Goal: Task Accomplishment & Management: Use online tool/utility

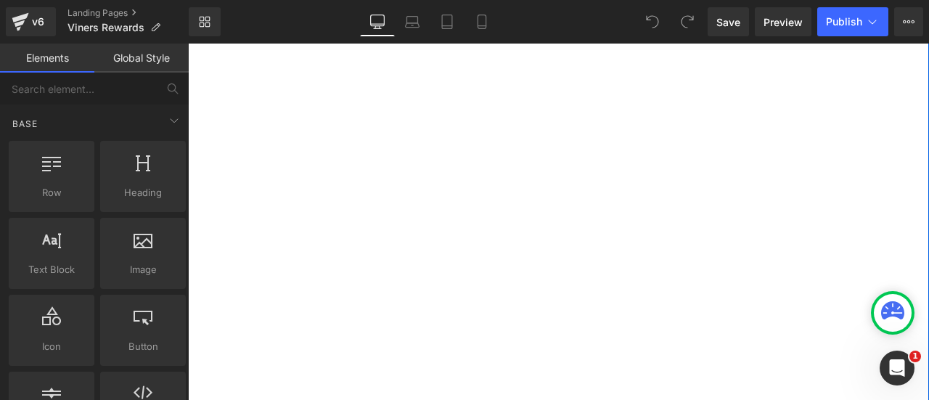
scroll to position [581, 0]
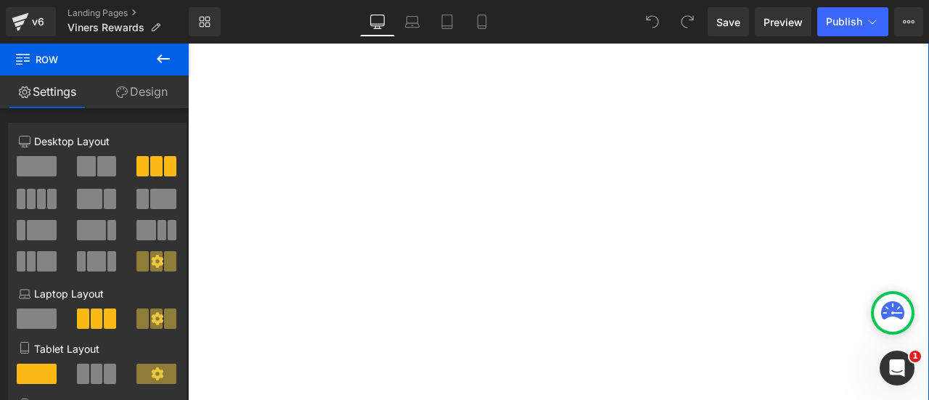
scroll to position [799, 0]
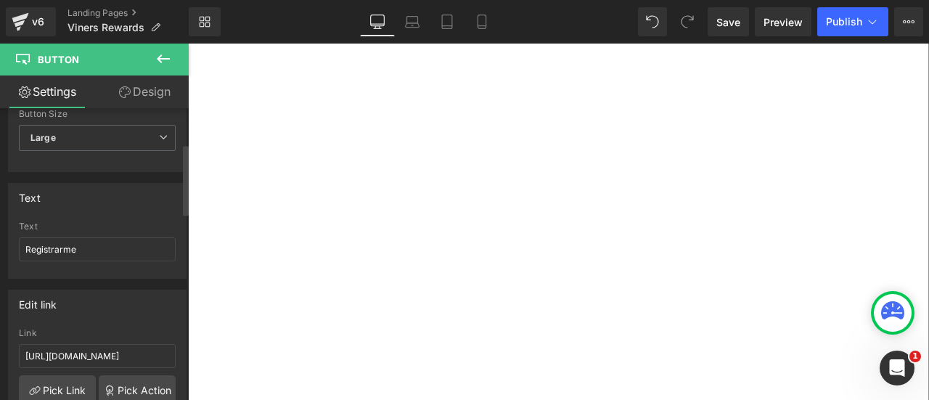
scroll to position [145, 0]
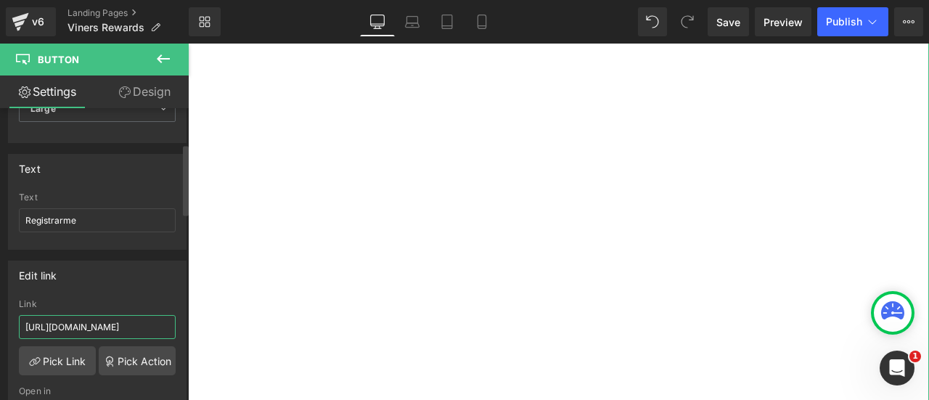
click at [133, 320] on input "[URL][DOMAIN_NAME]" at bounding box center [97, 327] width 157 height 24
click at [90, 315] on input "[URL][DOMAIN_NAME]" at bounding box center [97, 327] width 157 height 24
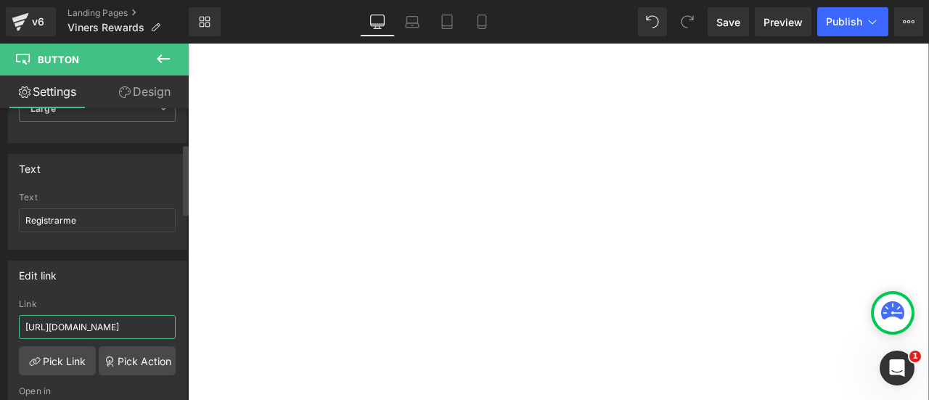
paste input "[DOMAIN_NAME][URL]"
type input "[URL][DOMAIN_NAME]"
click at [136, 285] on div "Edit link" at bounding box center [97, 275] width 177 height 28
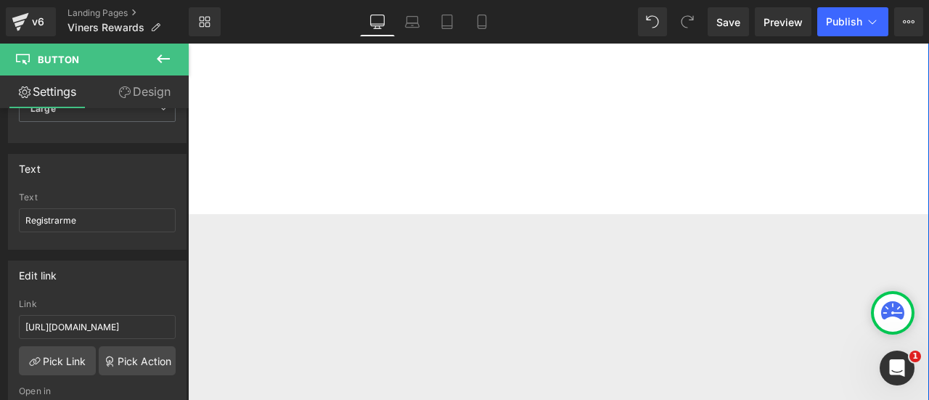
scroll to position [1234, 0]
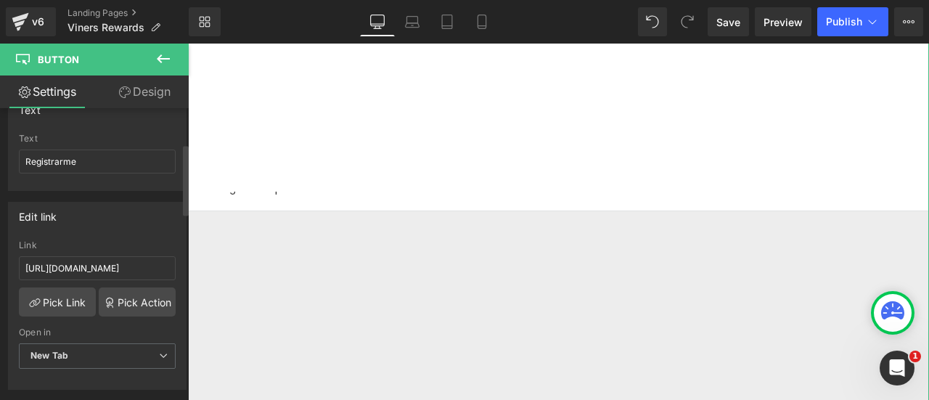
scroll to position [218, 0]
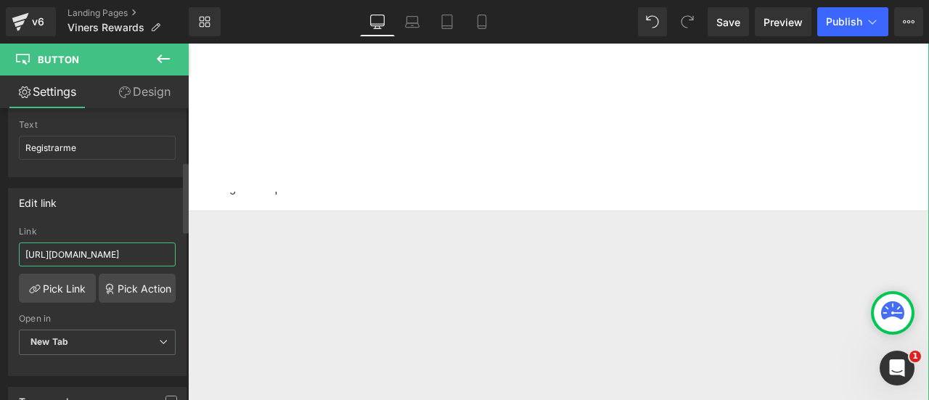
click at [105, 246] on input "[URL][DOMAIN_NAME]" at bounding box center [97, 254] width 157 height 24
click at [105, 245] on input "[URL][DOMAIN_NAME]" at bounding box center [97, 254] width 157 height 24
type input "[URL][DOMAIN_NAME]"
click at [144, 202] on div "Edit link" at bounding box center [97, 203] width 177 height 28
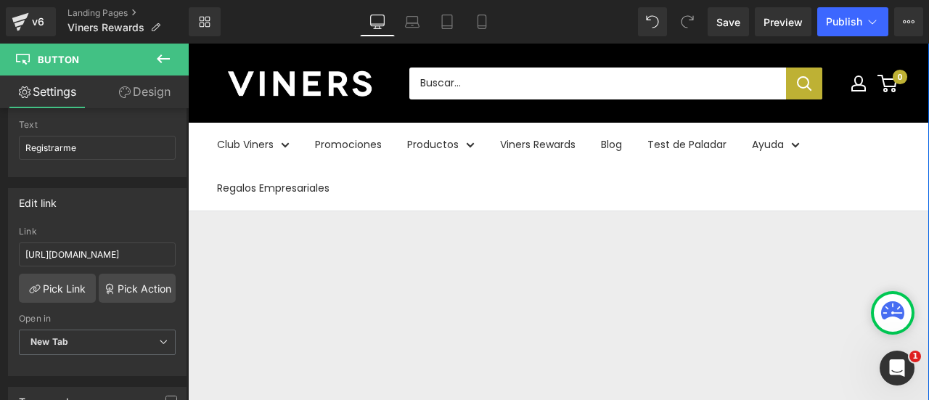
scroll to position [1524, 0]
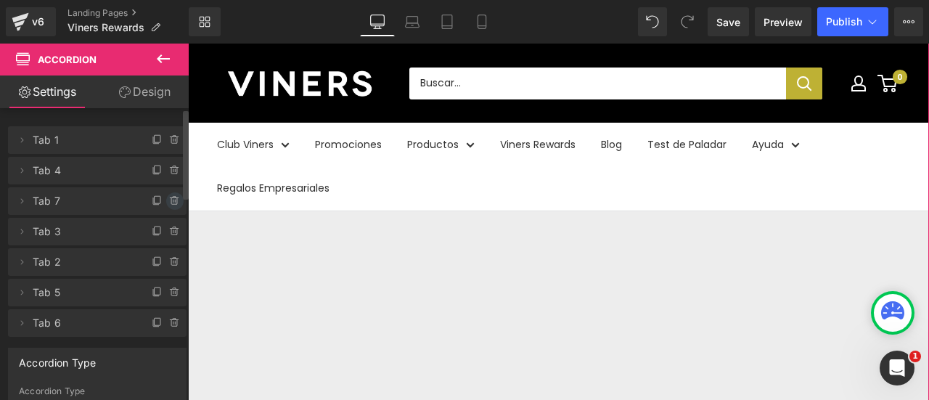
click at [169, 200] on icon at bounding box center [175, 201] width 12 height 12
click at [164, 201] on button "Delete" at bounding box center [159, 201] width 46 height 19
click at [171, 230] on icon at bounding box center [175, 232] width 12 height 12
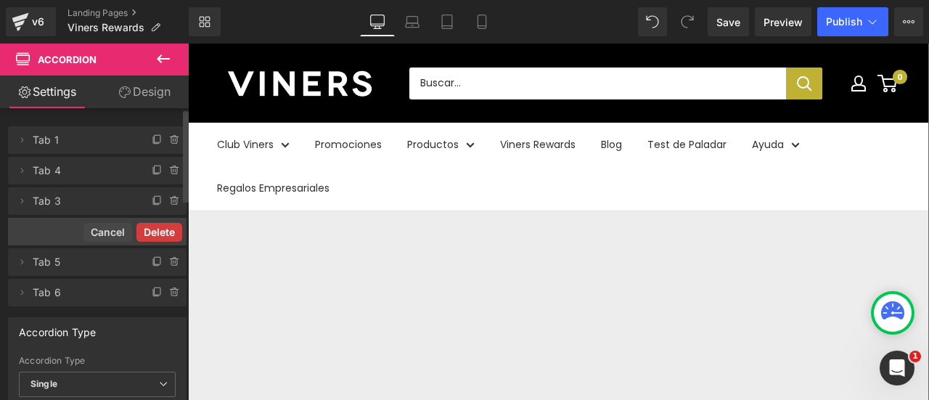
click at [159, 233] on button "Delete" at bounding box center [159, 232] width 46 height 19
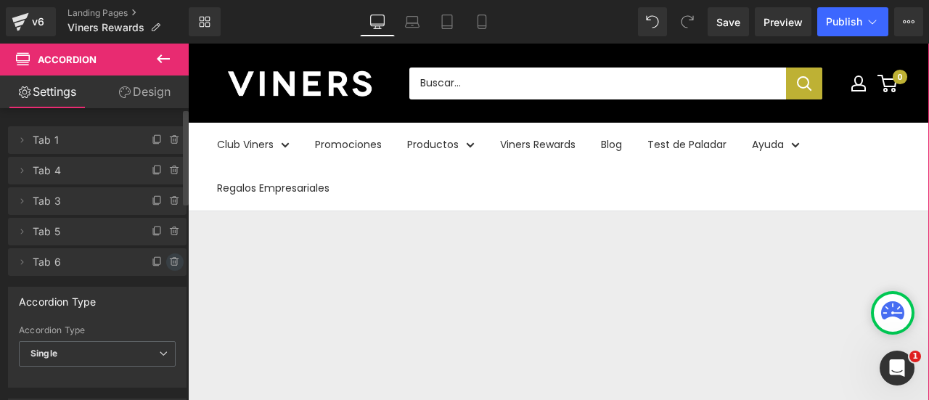
click at [173, 258] on icon at bounding box center [174, 258] width 3 height 1
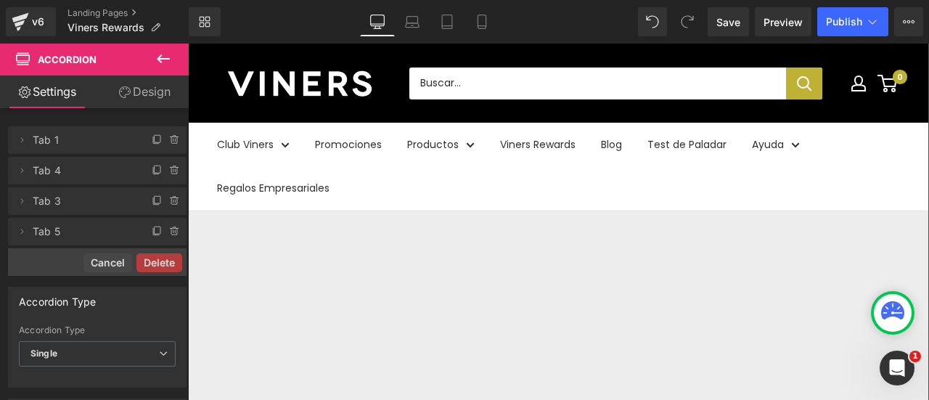
click at [154, 255] on button "Delete" at bounding box center [159, 262] width 46 height 19
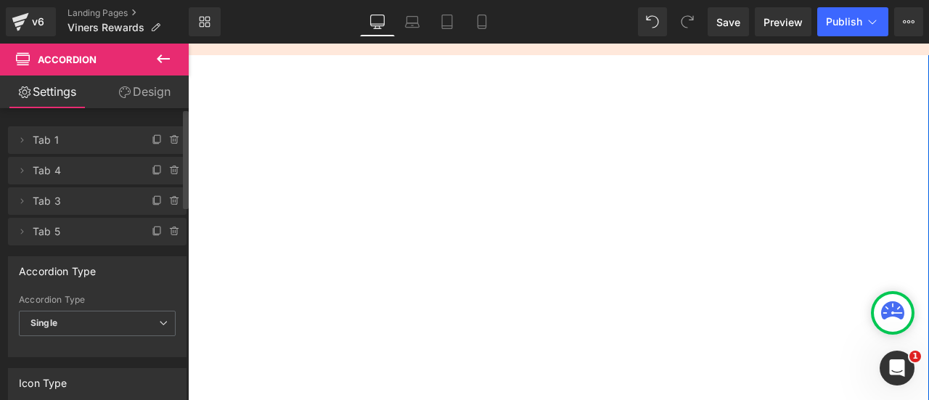
scroll to position [508, 0]
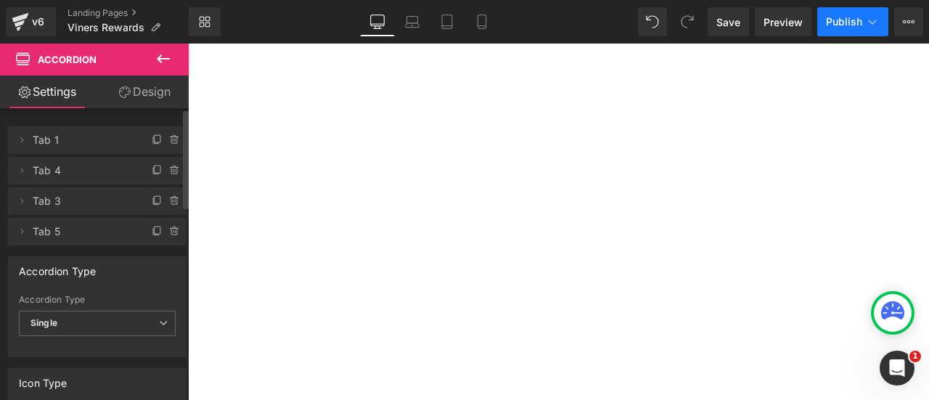
click at [856, 24] on span "Publish" at bounding box center [844, 22] width 36 height 12
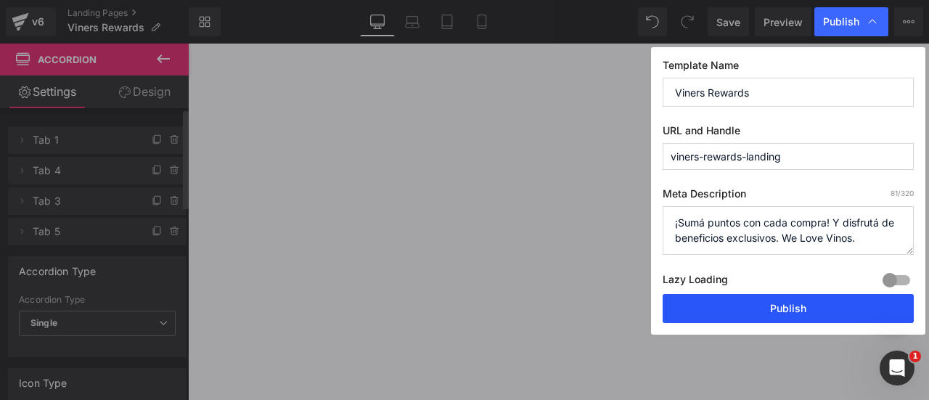
click at [805, 303] on button "Publish" at bounding box center [788, 308] width 251 height 29
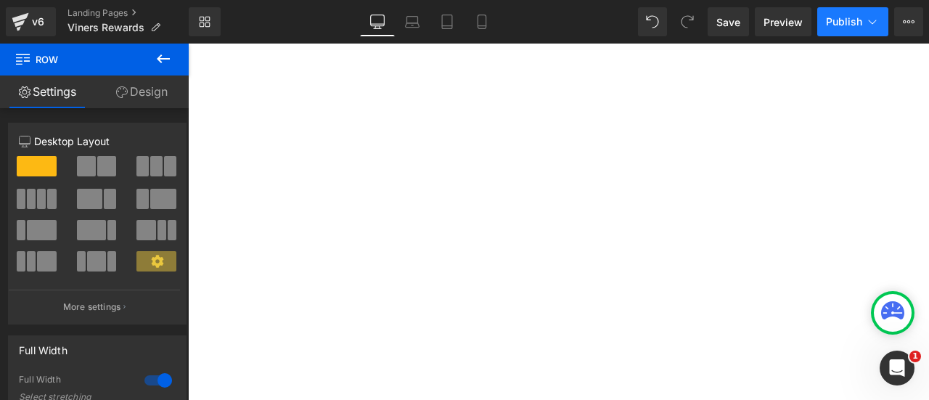
click at [863, 17] on button "Publish" at bounding box center [852, 21] width 71 height 29
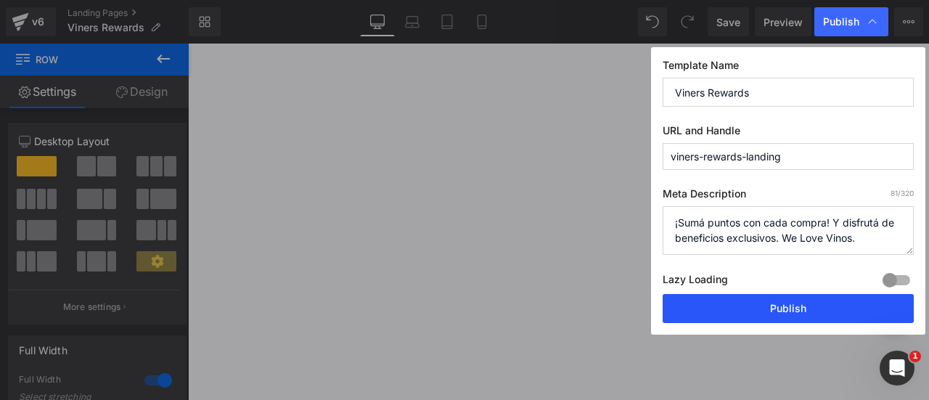
click at [798, 309] on button "Publish" at bounding box center [788, 308] width 251 height 29
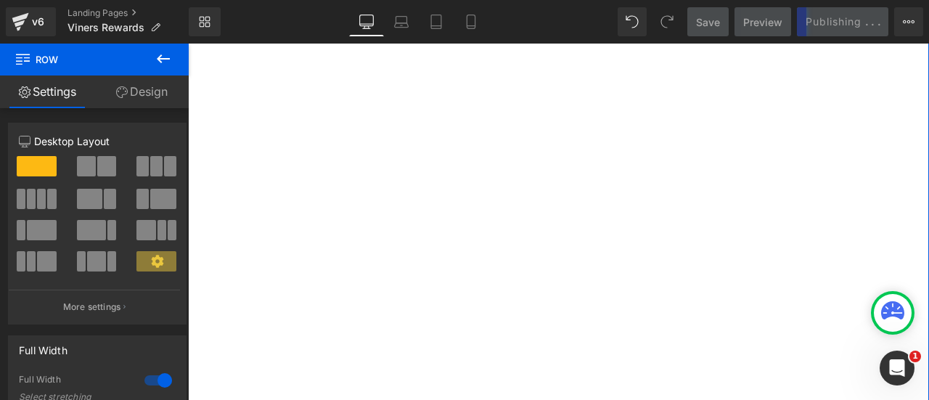
scroll to position [581, 0]
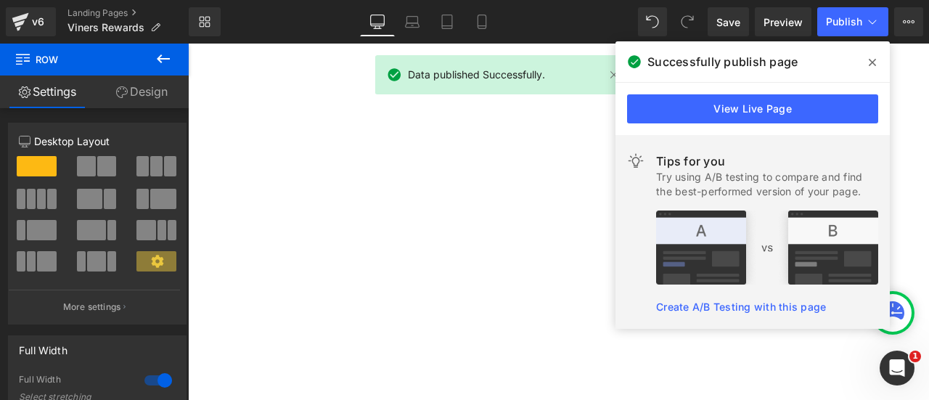
drag, startPoint x: 865, startPoint y: 67, endPoint x: 677, endPoint y: 23, distance: 193.0
click at [865, 67] on span at bounding box center [872, 62] width 23 height 23
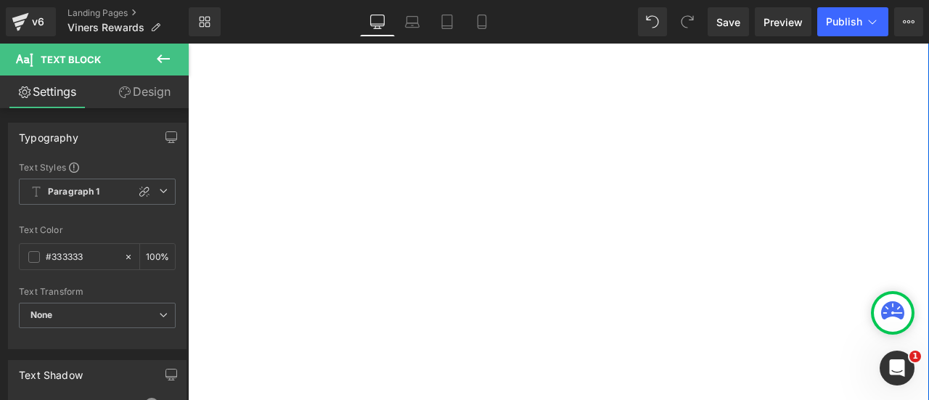
drag, startPoint x: 475, startPoint y: 163, endPoint x: 622, endPoint y: 179, distance: 148.2
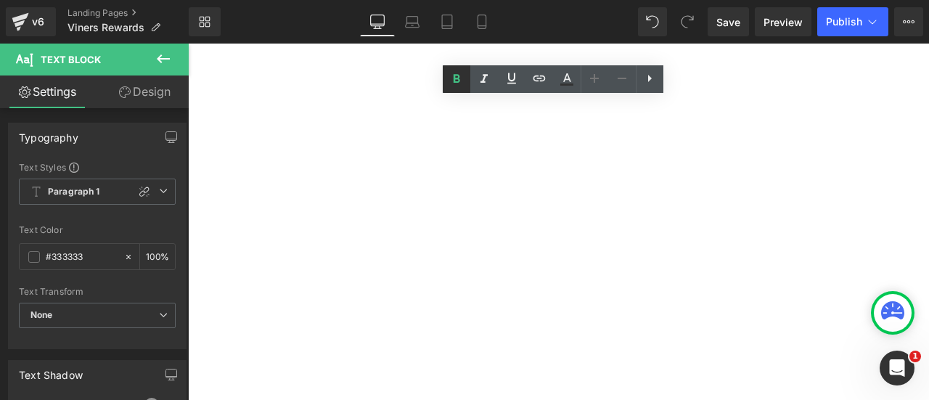
click at [464, 79] on icon at bounding box center [456, 78] width 17 height 17
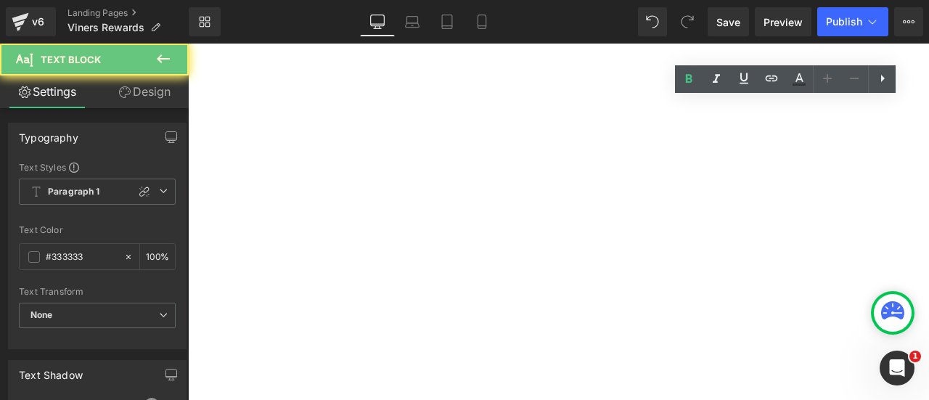
drag, startPoint x: 710, startPoint y: 162, endPoint x: 858, endPoint y: 183, distance: 149.6
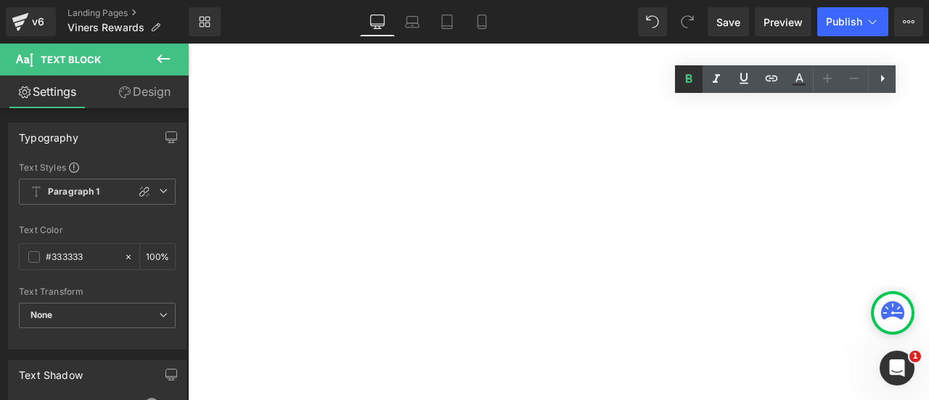
click at [692, 80] on icon at bounding box center [689, 78] width 7 height 9
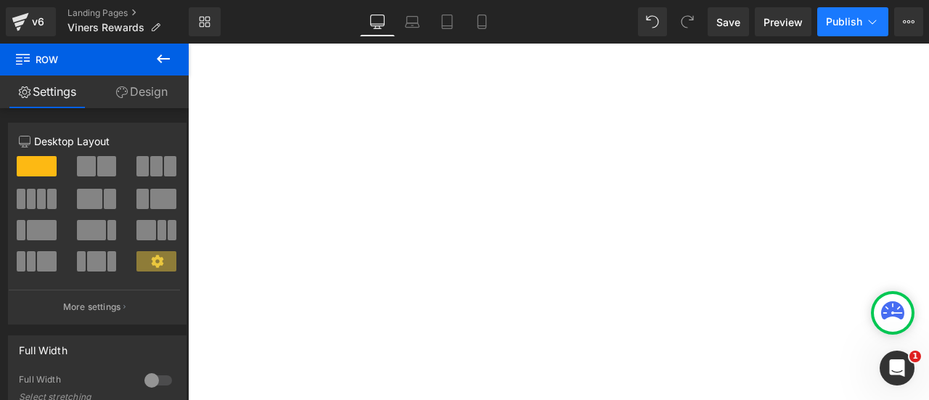
click at [845, 28] on button "Publish" at bounding box center [852, 21] width 71 height 29
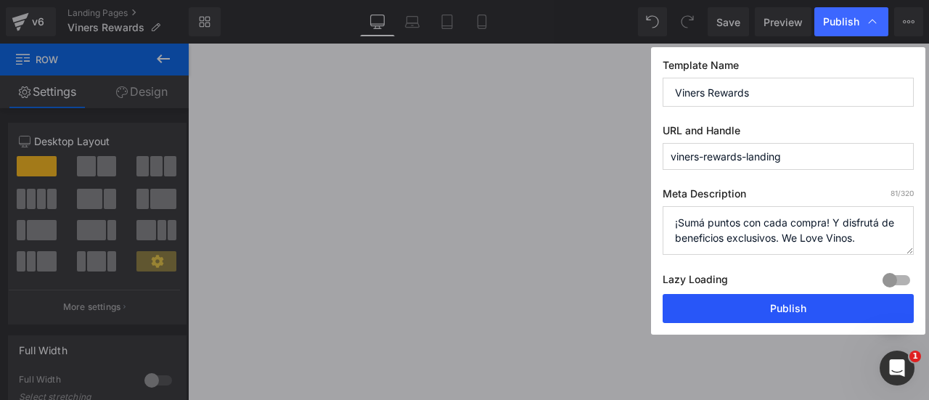
click at [767, 301] on button "Publish" at bounding box center [788, 308] width 251 height 29
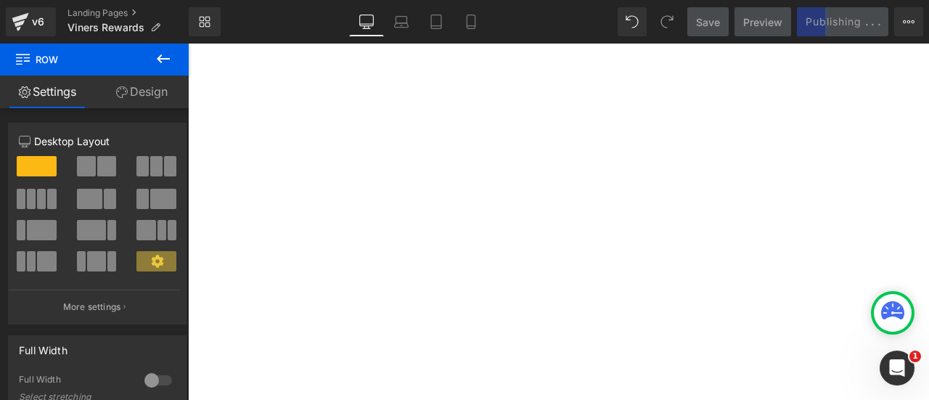
scroll to position [436, 0]
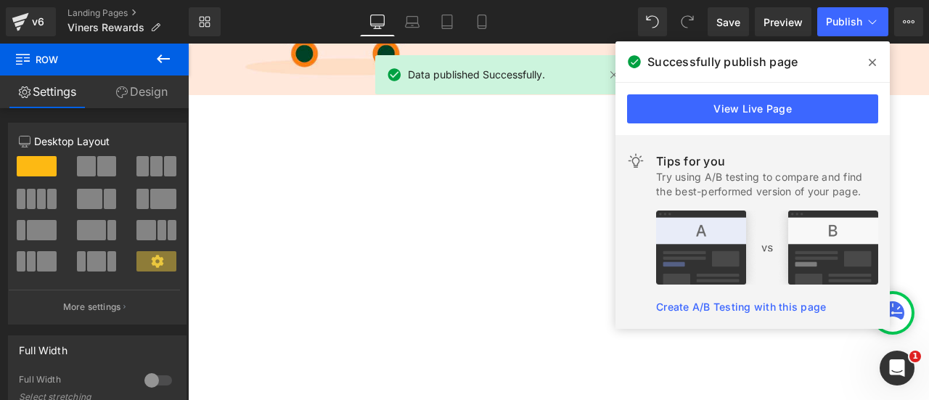
drag, startPoint x: 873, startPoint y: 60, endPoint x: 626, endPoint y: 47, distance: 246.4
click at [873, 60] on icon at bounding box center [872, 63] width 7 height 12
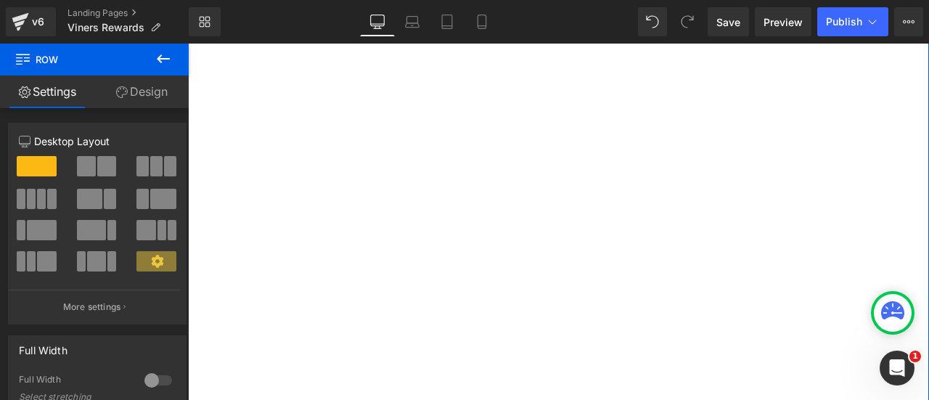
scroll to position [508, 0]
